Goal: Information Seeking & Learning: Learn about a topic

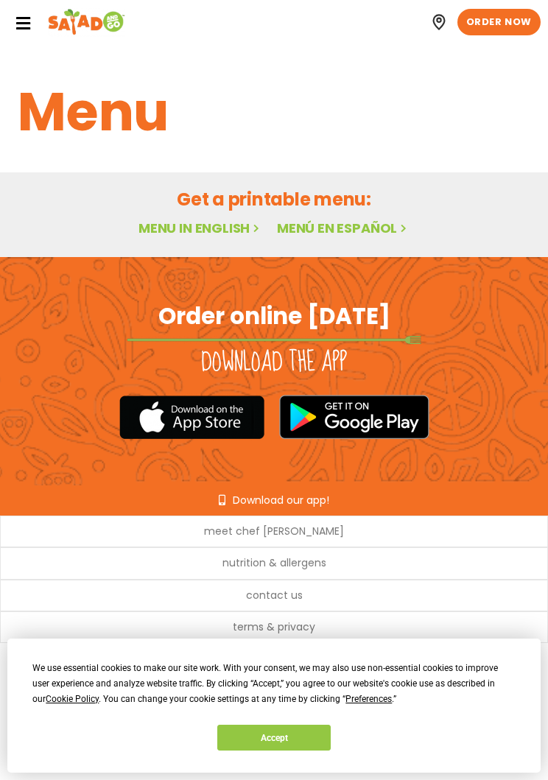
click at [297, 731] on button "Accept" at bounding box center [273, 737] width 113 height 26
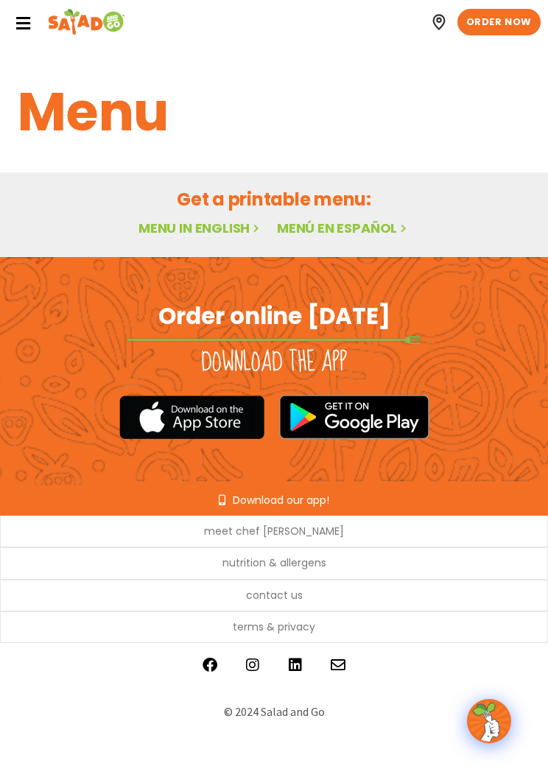
click at [29, 28] on icon at bounding box center [23, 23] width 16 height 16
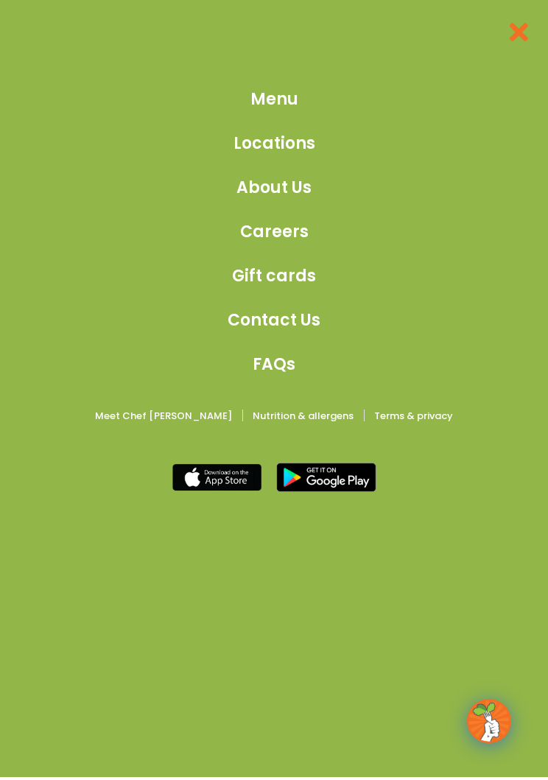
click at [39, 21] on div at bounding box center [273, 38] width 533 height 68
click at [302, 105] on link "Menu" at bounding box center [274, 99] width 93 height 24
click at [519, 20] on icon at bounding box center [518, 32] width 27 height 27
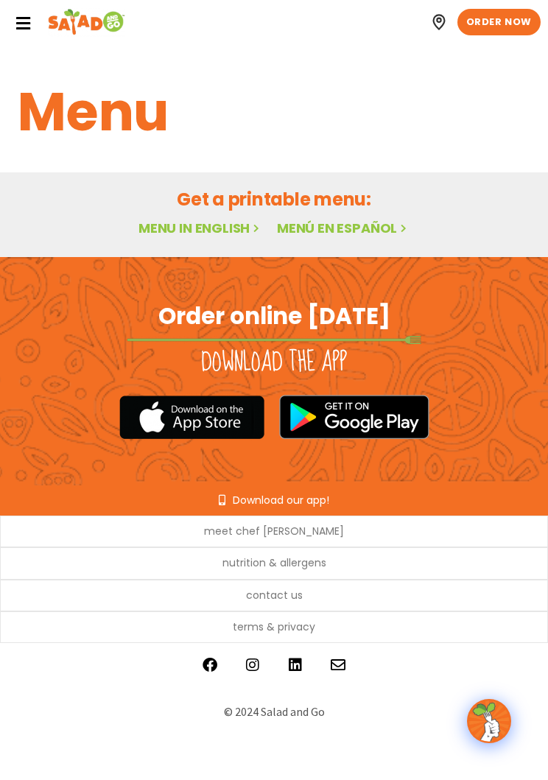
click at [193, 228] on link "Menu in English" at bounding box center [200, 228] width 124 height 18
click at [194, 222] on link "Menu in English" at bounding box center [200, 228] width 124 height 18
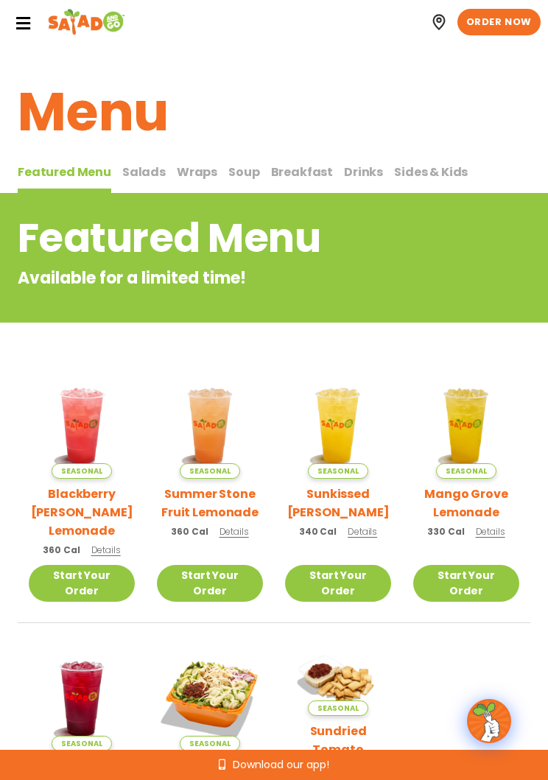
click at [154, 166] on span "Salads" at bounding box center [143, 171] width 43 height 17
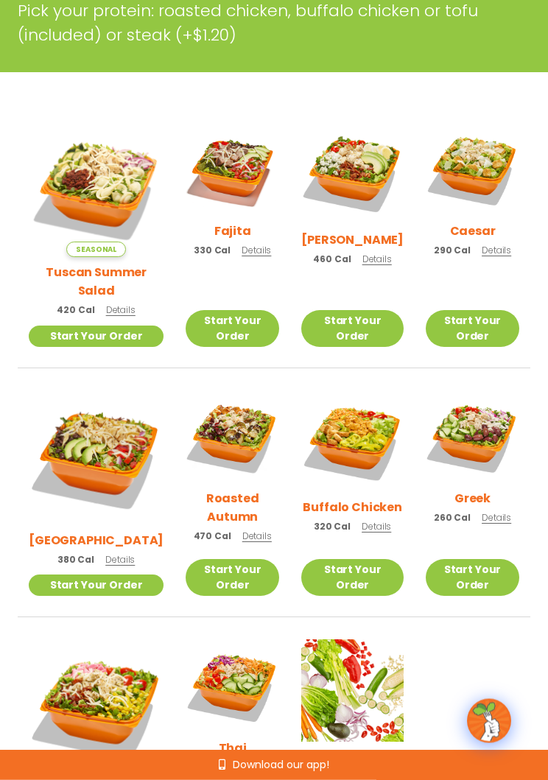
scroll to position [348, 0]
click at [337, 447] on img at bounding box center [352, 441] width 102 height 102
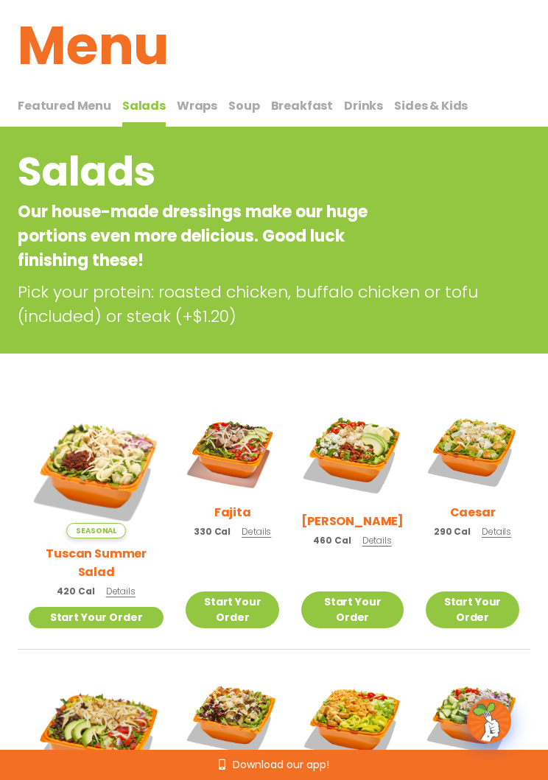
scroll to position [41, 0]
